Goal: Find specific page/section: Find specific page/section

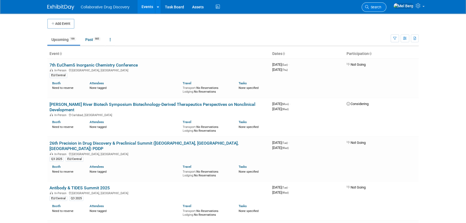
click at [381, 8] on span "Search" at bounding box center [375, 7] width 12 height 4
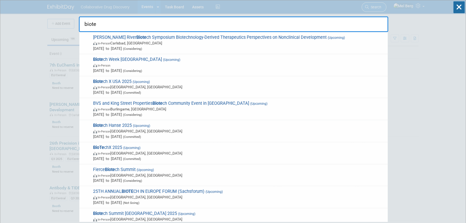
type input "biotec"
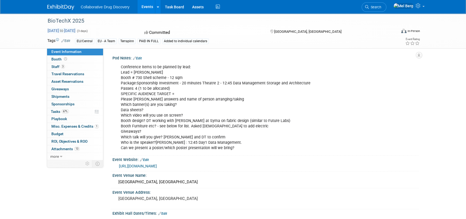
drag, startPoint x: 47, startPoint y: 28, endPoint x: 92, endPoint y: 31, distance: 45.2
click at [76, 31] on span "[DATE] to [DATE]" at bounding box center [61, 30] width 28 height 5
select select "9"
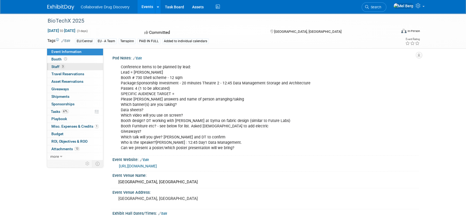
click at [57, 65] on span "Staff 3" at bounding box center [57, 67] width 13 height 4
